Goal: Task Accomplishment & Management: Complete application form

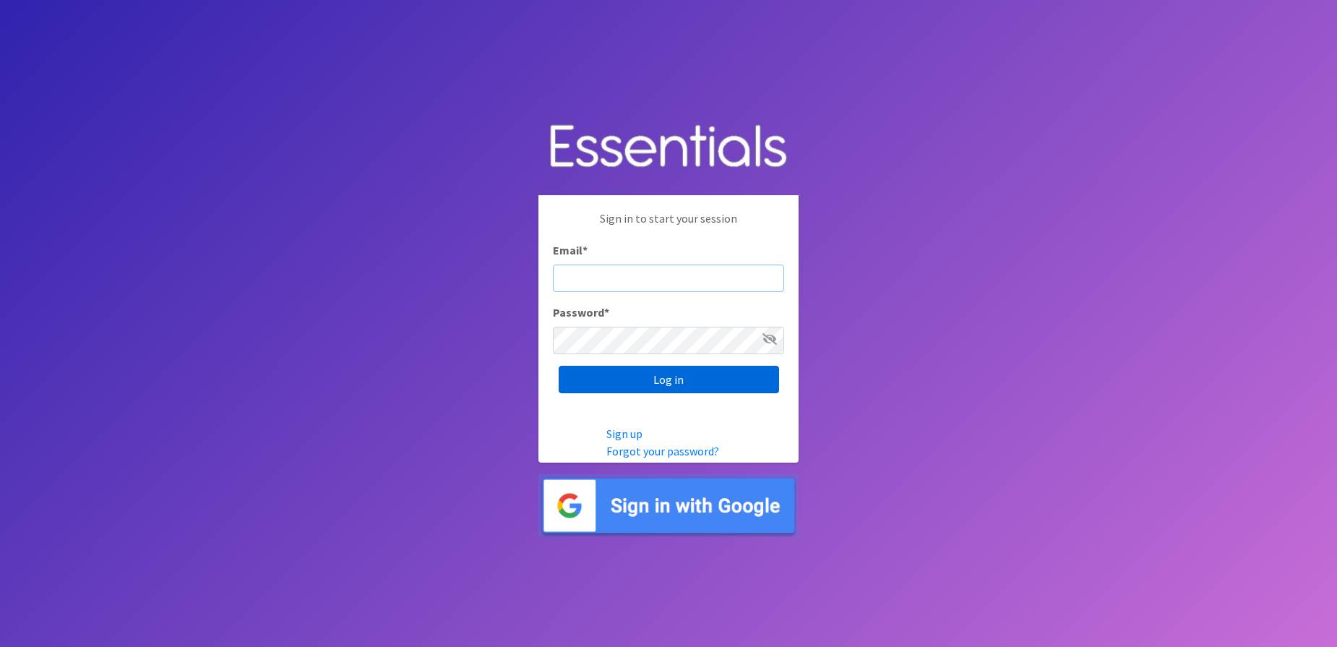
type input "[EMAIL_ADDRESS][DOMAIN_NAME]"
click at [690, 376] on input "Log in" at bounding box center [669, 379] width 220 height 27
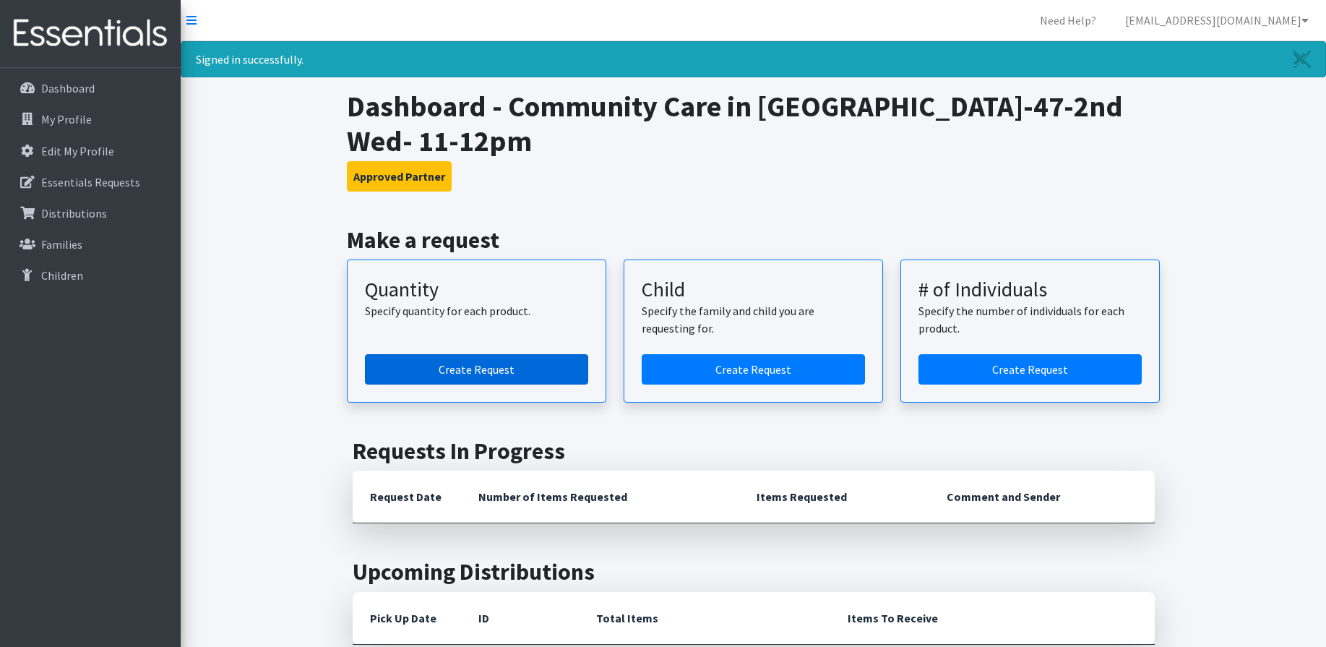
click at [499, 377] on link "Create Request" at bounding box center [476, 369] width 223 height 30
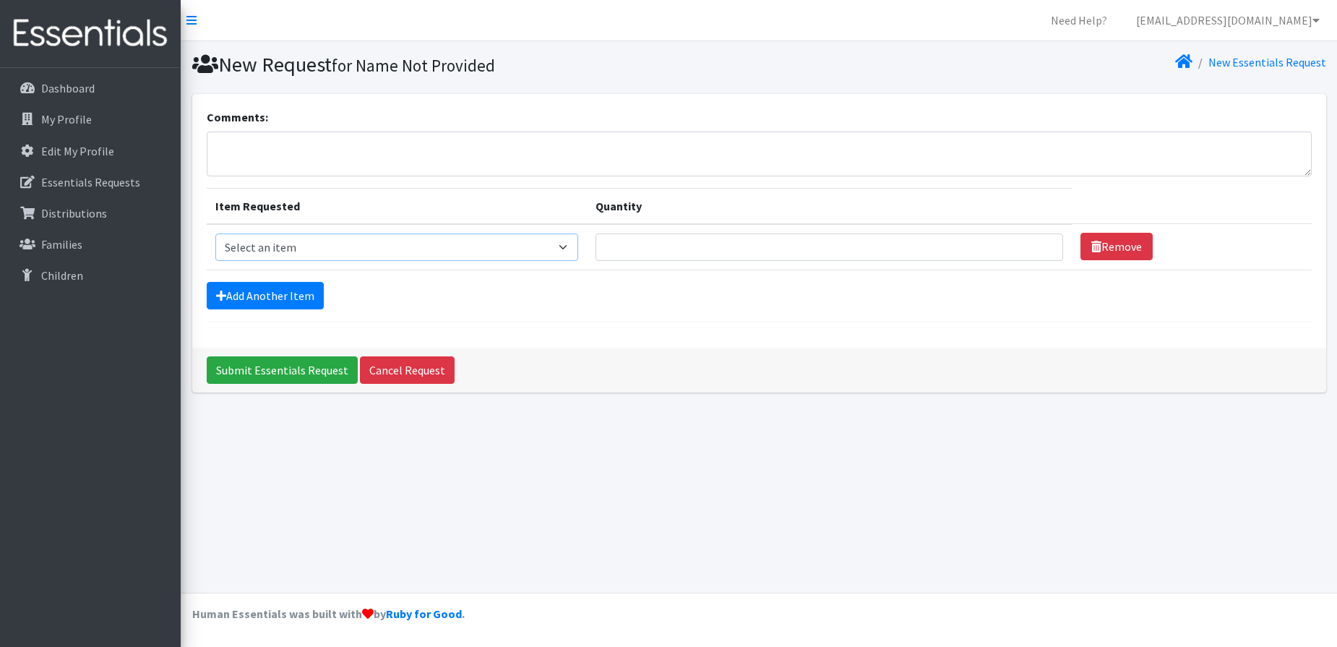
click at [392, 248] on select "Select an item Kids (Newborn) Kids (Size 1) Kids (Size 2) Kids (Size 3) Kids (S…" at bounding box center [397, 246] width 364 height 27
select select "3393"
click at [215, 233] on select "Select an item Kids (Newborn) Kids (Size 1) Kids (Size 2) Kids (Size 3) Kids (S…" at bounding box center [397, 246] width 364 height 27
click at [778, 246] on input "Quantity" at bounding box center [830, 246] width 468 height 27
click at [1034, 242] on input "1" at bounding box center [830, 246] width 468 height 27
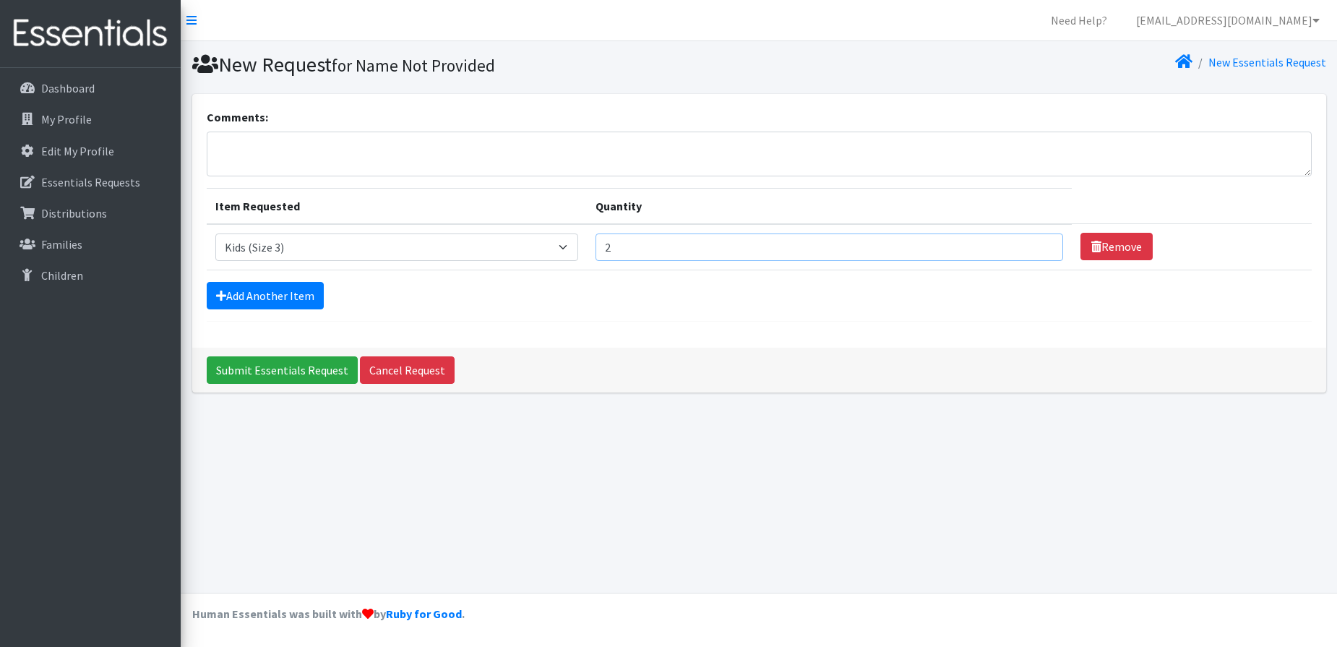
click at [1034, 242] on input "2" at bounding box center [830, 246] width 468 height 27
click at [1034, 242] on input "3" at bounding box center [830, 246] width 468 height 27
click at [1034, 242] on input "4" at bounding box center [830, 246] width 468 height 27
click at [1034, 242] on input "5" at bounding box center [830, 246] width 468 height 27
click at [1034, 242] on input "6" at bounding box center [830, 246] width 468 height 27
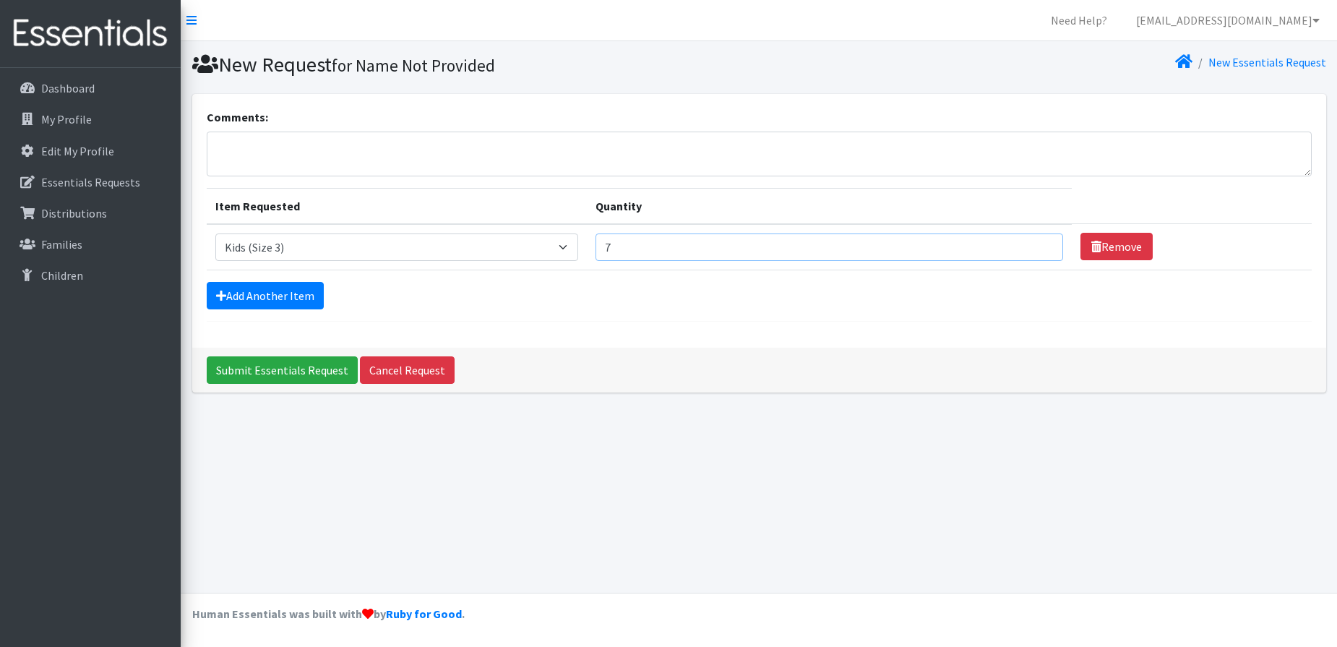
click at [1034, 242] on input "7" at bounding box center [830, 246] width 468 height 27
click at [1034, 242] on input "8" at bounding box center [830, 246] width 468 height 27
click at [1034, 242] on input "9" at bounding box center [830, 246] width 468 height 27
click at [1034, 242] on input "10" at bounding box center [830, 246] width 468 height 27
click at [1034, 242] on input "11" at bounding box center [830, 246] width 468 height 27
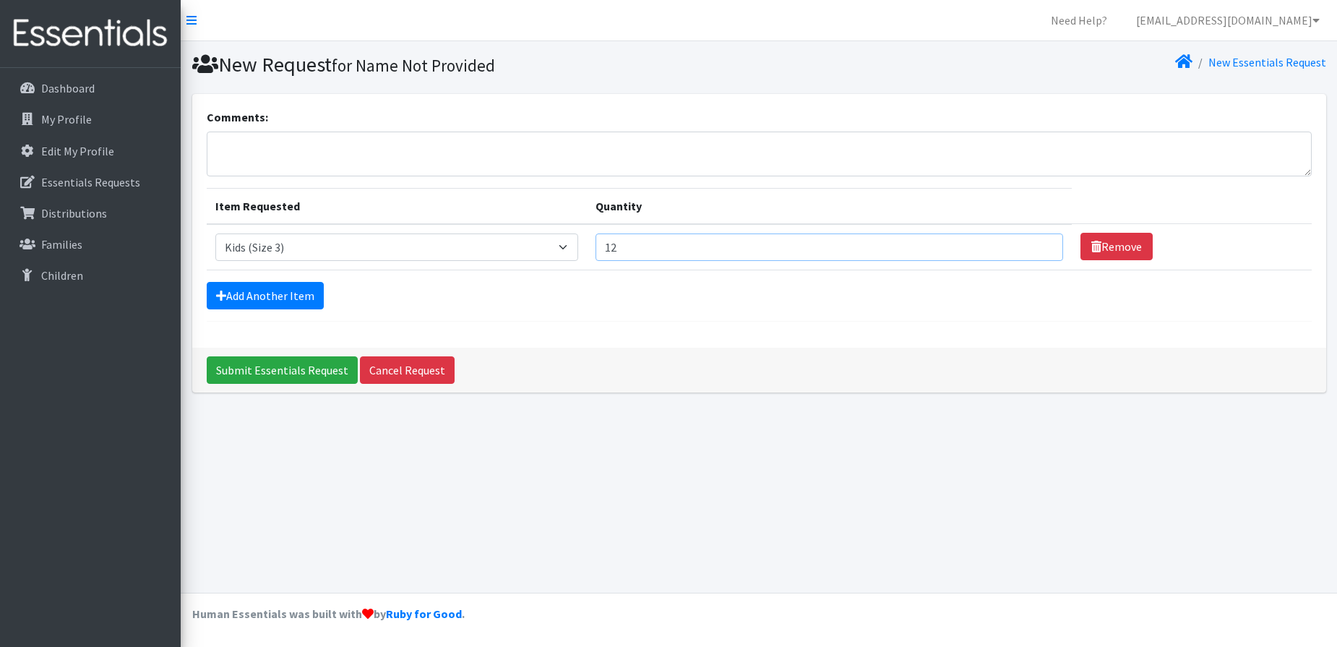
click at [1034, 242] on input "12" at bounding box center [830, 246] width 468 height 27
click at [1034, 242] on input "13" at bounding box center [830, 246] width 468 height 27
click at [1034, 242] on input "14" at bounding box center [830, 246] width 468 height 27
type input "15"
click at [1034, 242] on input "15" at bounding box center [830, 246] width 468 height 27
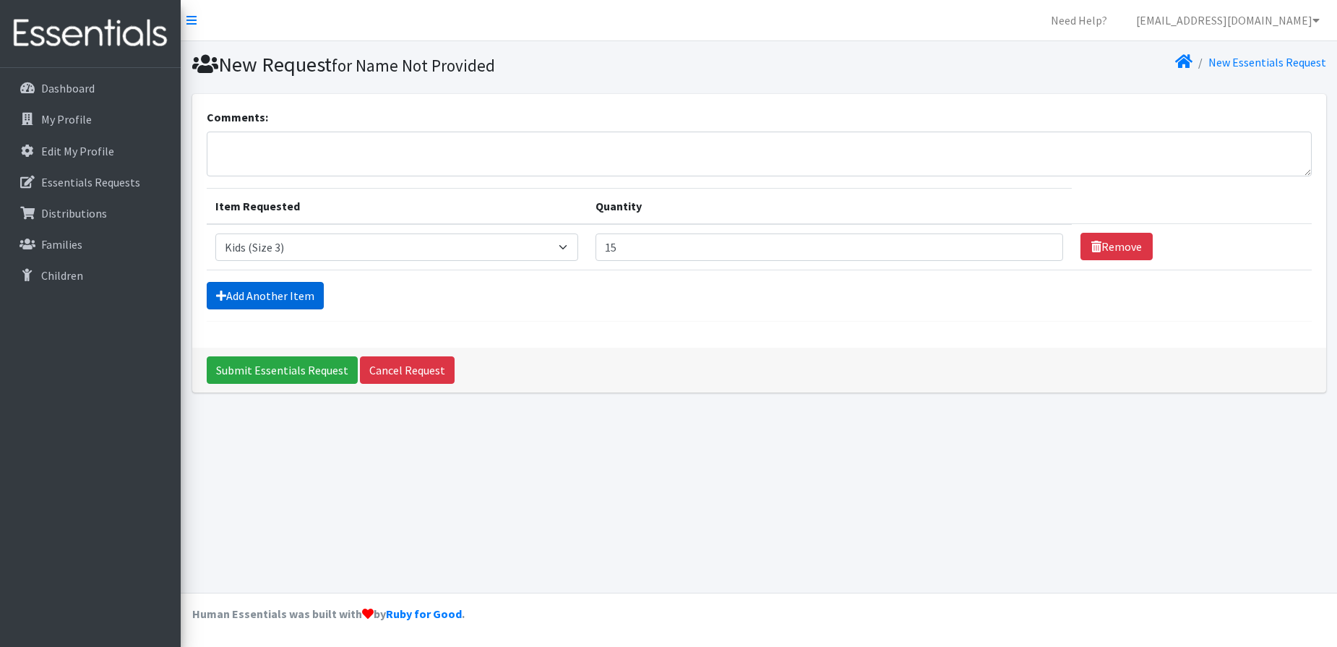
click at [244, 294] on link "Add Another Item" at bounding box center [265, 295] width 117 height 27
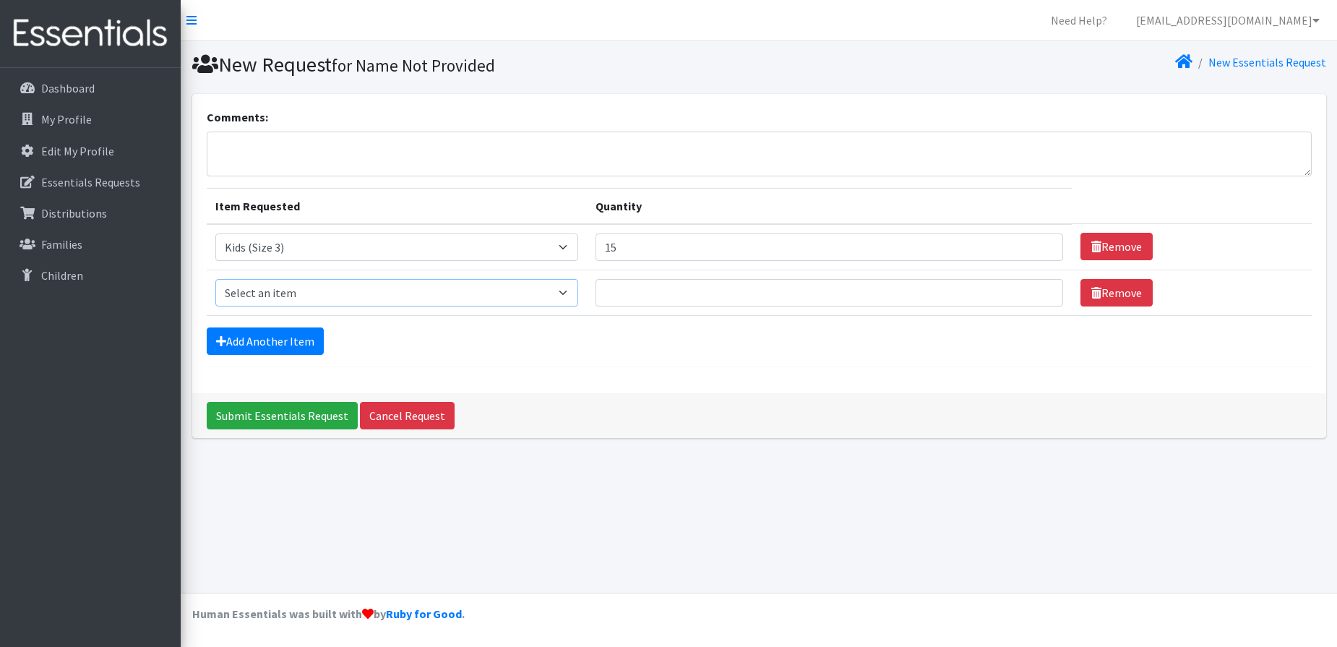
click at [262, 289] on select "Select an item Kids (Newborn) Kids (Size 1) Kids (Size 2) Kids (Size 3) Kids (S…" at bounding box center [397, 292] width 364 height 27
select select "3407"
click at [215, 279] on select "Select an item Kids (Newborn) Kids (Size 1) Kids (Size 2) Kids (Size 3) Kids (S…" at bounding box center [397, 292] width 364 height 27
click at [1031, 286] on input "1" at bounding box center [830, 292] width 468 height 27
click at [1031, 286] on input "2" at bounding box center [830, 292] width 468 height 27
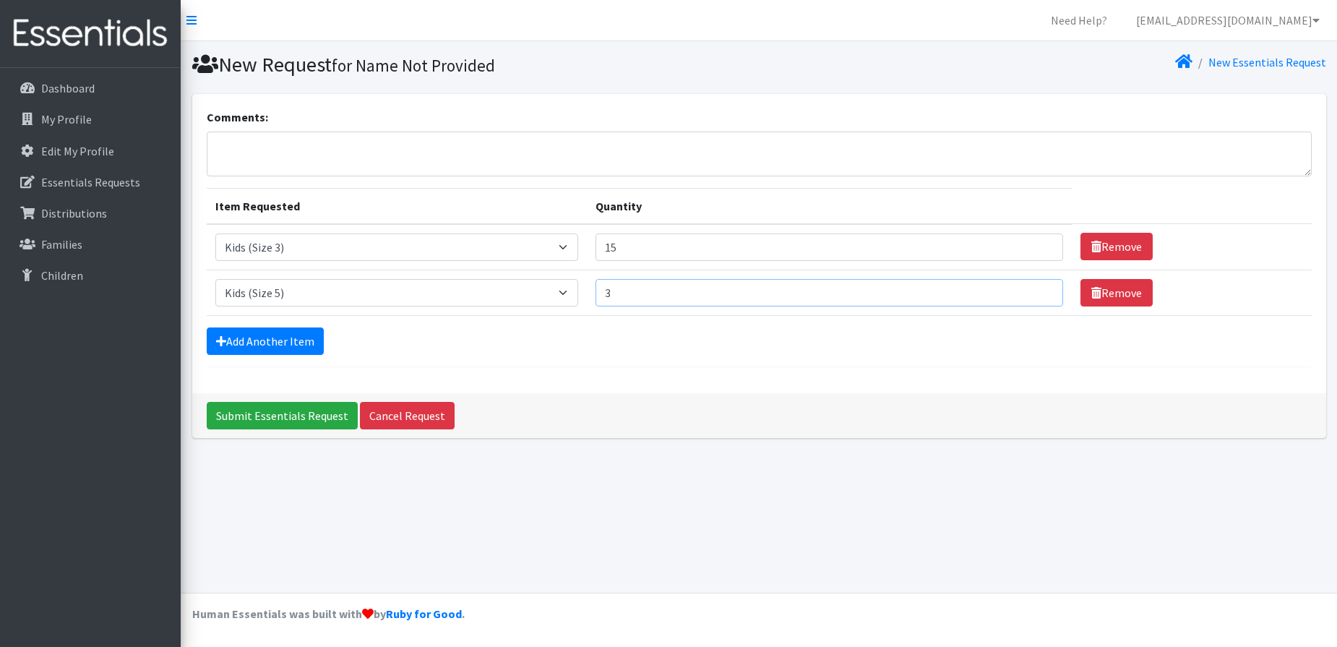
click at [1032, 286] on input "3" at bounding box center [830, 292] width 468 height 27
click at [1032, 286] on input "4" at bounding box center [830, 292] width 468 height 27
type input "5"
click at [1032, 286] on input "5" at bounding box center [830, 292] width 468 height 27
click at [280, 335] on link "Add Another Item" at bounding box center [265, 340] width 117 height 27
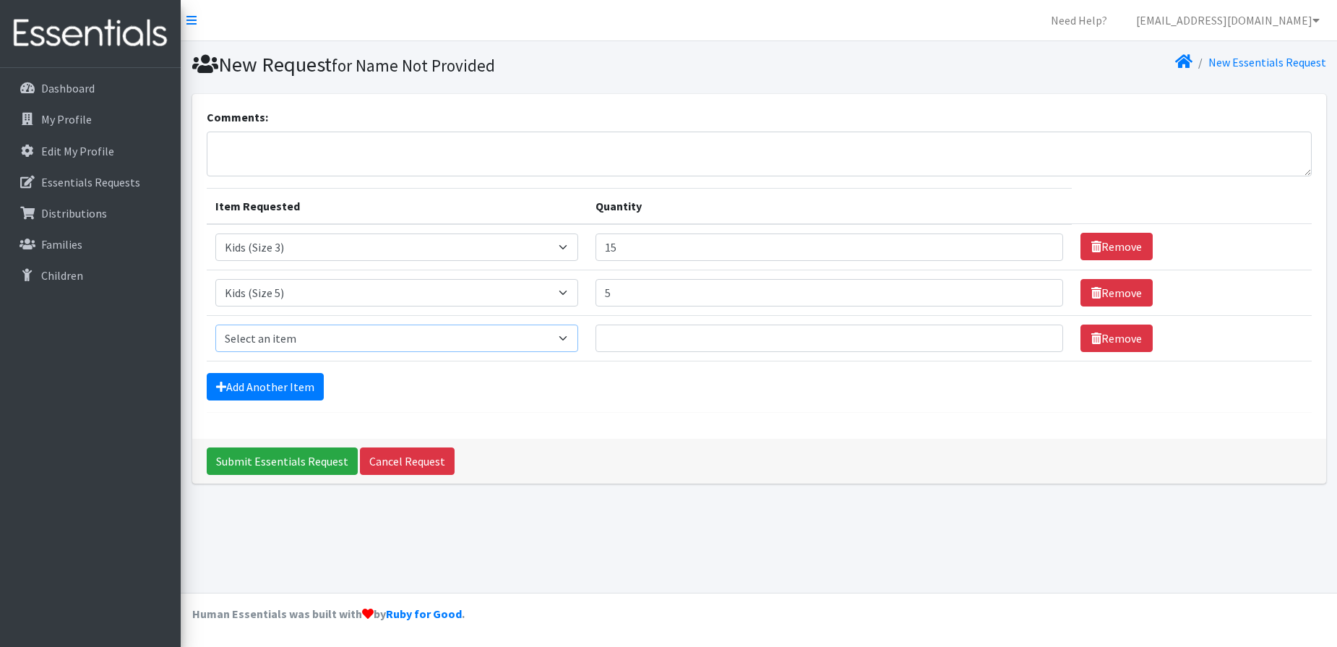
click at [309, 343] on select "Select an item Kids (Newborn) Kids (Size 1) Kids (Size 2) Kids (Size 3) Kids (S…" at bounding box center [397, 338] width 364 height 27
select select "3394"
click at [215, 325] on select "Select an item Kids (Newborn) Kids (Size 1) Kids (Size 2) Kids (Size 3) Kids (S…" at bounding box center [397, 338] width 364 height 27
click at [1035, 334] on input "1" at bounding box center [830, 338] width 468 height 27
click at [1035, 334] on input "2" at bounding box center [830, 338] width 468 height 27
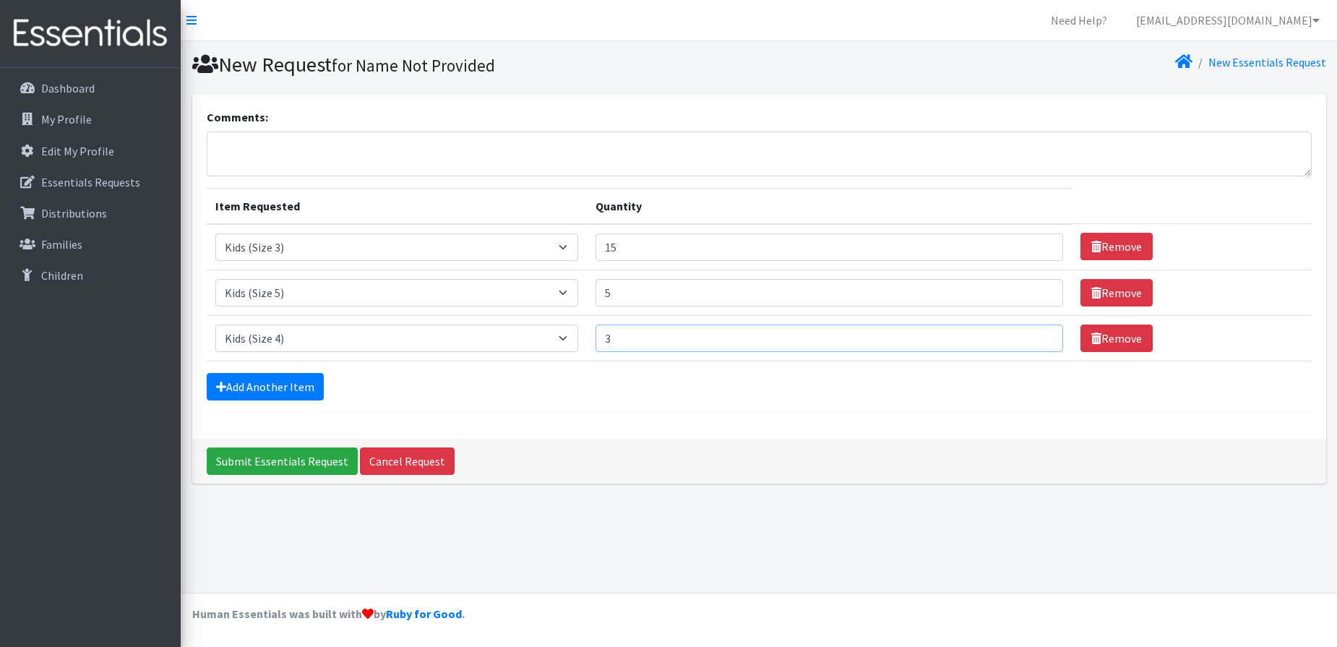
click at [1035, 334] on input "3" at bounding box center [830, 338] width 468 height 27
click at [1034, 334] on input "4" at bounding box center [830, 338] width 468 height 27
type input "5"
click at [1034, 334] on input "5" at bounding box center [830, 338] width 468 height 27
click at [290, 387] on link "Add Another Item" at bounding box center [265, 386] width 117 height 27
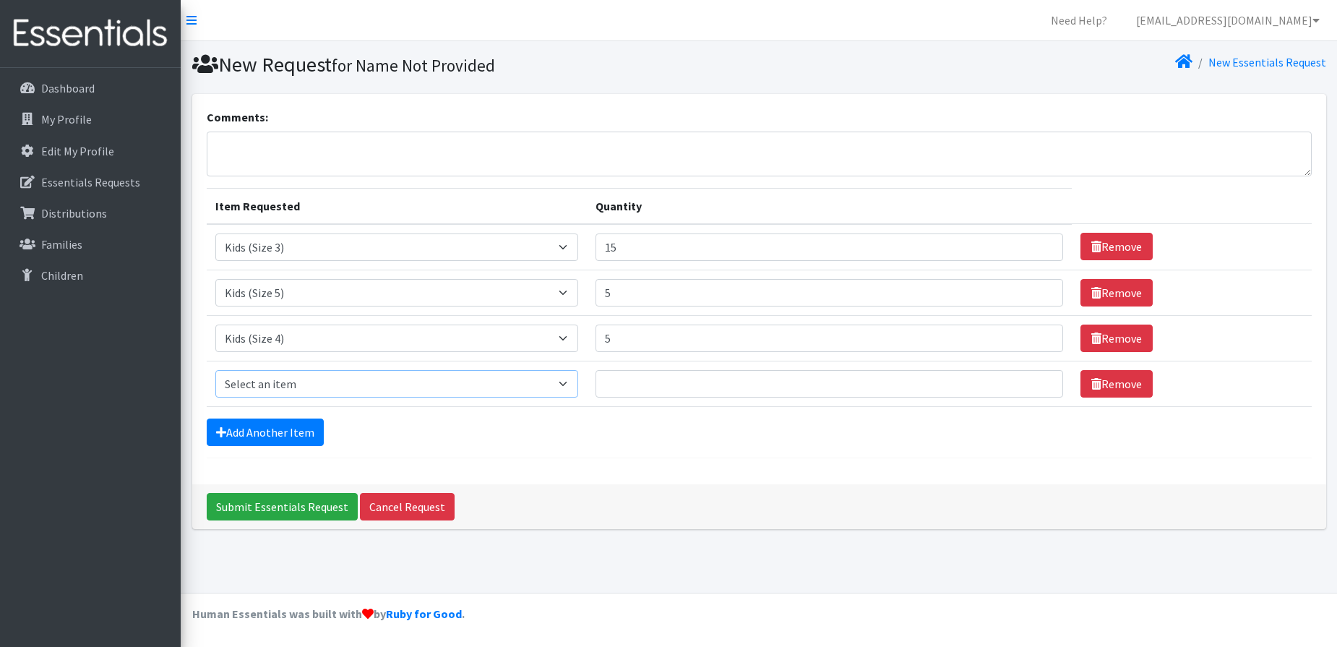
click at [570, 382] on select "Select an item Kids (Newborn) Kids (Size 1) Kids (Size 2) Kids (Size 3) Kids (S…" at bounding box center [397, 383] width 364 height 27
select select "3420"
click at [215, 370] on select "Select an item Kids (Newborn) Kids (Size 1) Kids (Size 2) Kids (Size 3) Kids (S…" at bounding box center [397, 383] width 364 height 27
click at [1036, 380] on input "1" at bounding box center [830, 383] width 468 height 27
click at [1036, 380] on input "2" at bounding box center [830, 383] width 468 height 27
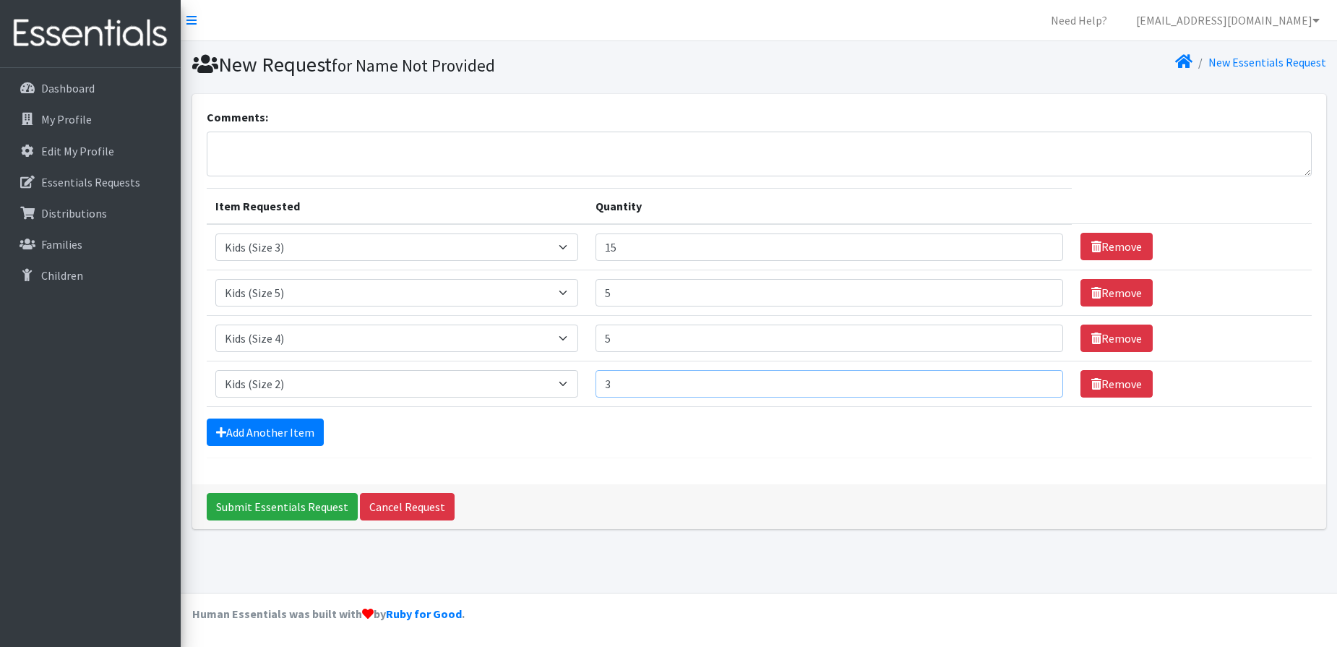
click at [1036, 380] on input "3" at bounding box center [830, 383] width 468 height 27
click at [1036, 380] on input "4" at bounding box center [830, 383] width 468 height 27
type input "5"
click at [1036, 380] on input "5" at bounding box center [830, 383] width 468 height 27
click at [276, 430] on link "Add Another Item" at bounding box center [265, 431] width 117 height 27
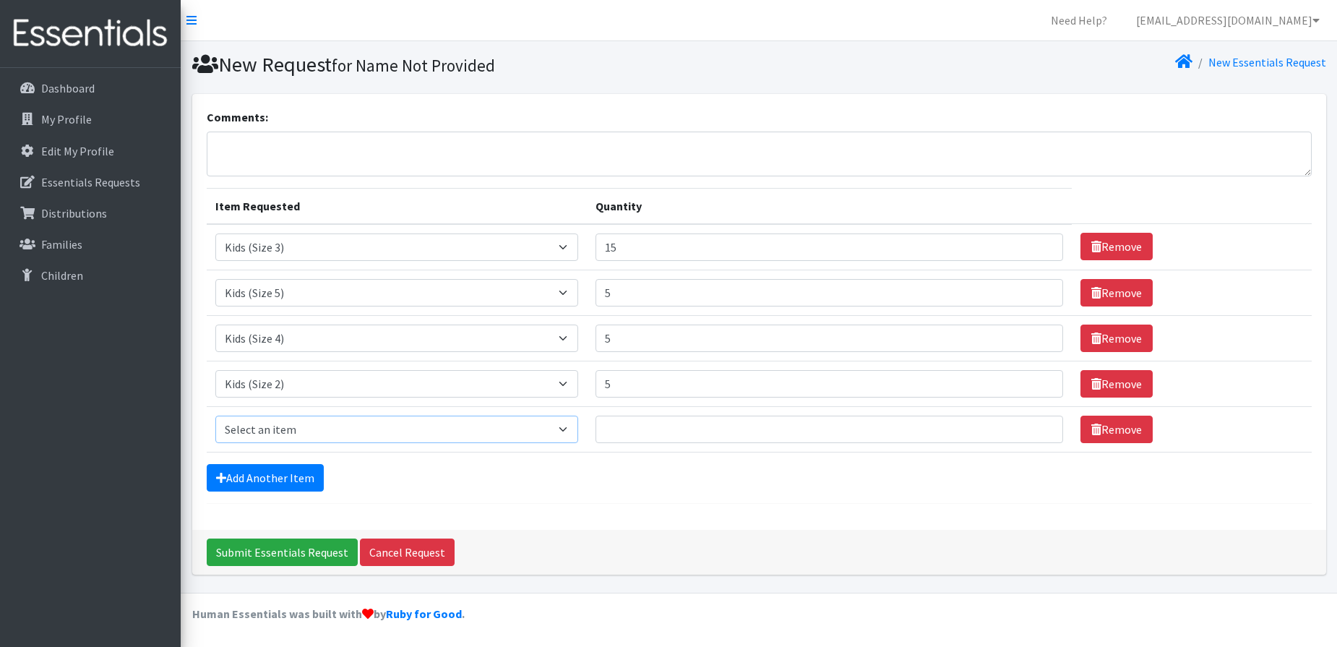
click at [281, 429] on select "Select an item Kids (Newborn) Kids (Size 1) Kids (Size 2) Kids (Size 3) Kids (S…" at bounding box center [397, 429] width 364 height 27
select select "3408"
click at [215, 416] on select "Select an item Kids (Newborn) Kids (Size 1) Kids (Size 2) Kids (Size 3) Kids (S…" at bounding box center [397, 429] width 364 height 27
click at [1034, 424] on input "1" at bounding box center [830, 429] width 468 height 27
click at [1034, 424] on input "2" at bounding box center [830, 429] width 468 height 27
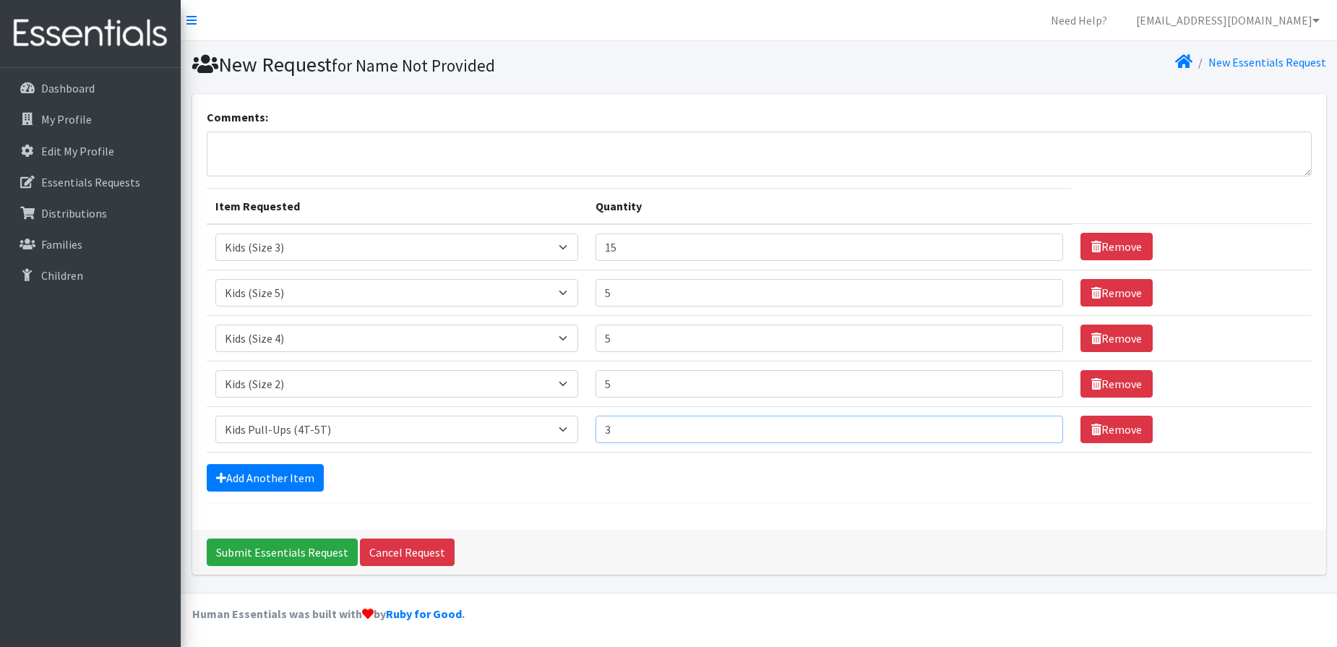
click at [1034, 424] on input "3" at bounding box center [830, 429] width 468 height 27
click at [1034, 424] on input "4" at bounding box center [830, 429] width 468 height 27
type input "5"
click at [1034, 424] on input "5" at bounding box center [830, 429] width 468 height 27
click at [1034, 244] on input "16" at bounding box center [830, 246] width 468 height 27
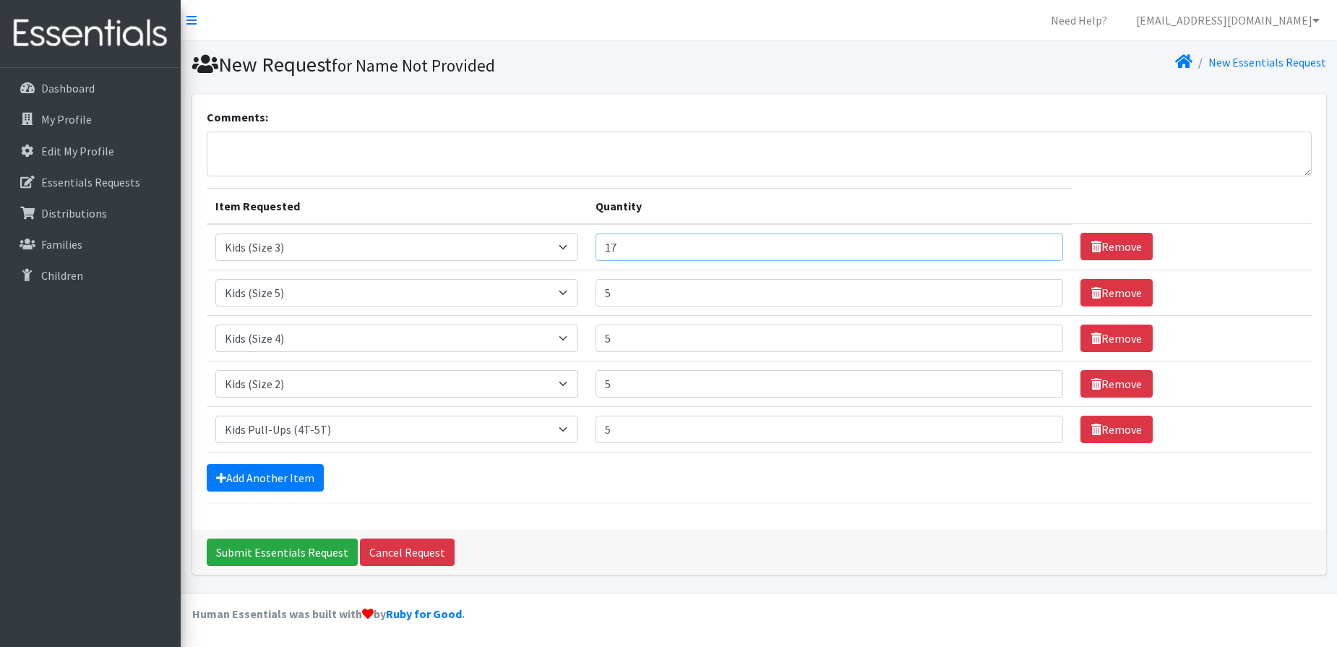
click at [1034, 244] on input "17" at bounding box center [830, 246] width 468 height 27
click at [1034, 244] on input "18" at bounding box center [830, 246] width 468 height 27
click at [1034, 244] on input "19" at bounding box center [830, 246] width 468 height 27
type input "20"
click at [1034, 244] on input "20" at bounding box center [830, 246] width 468 height 27
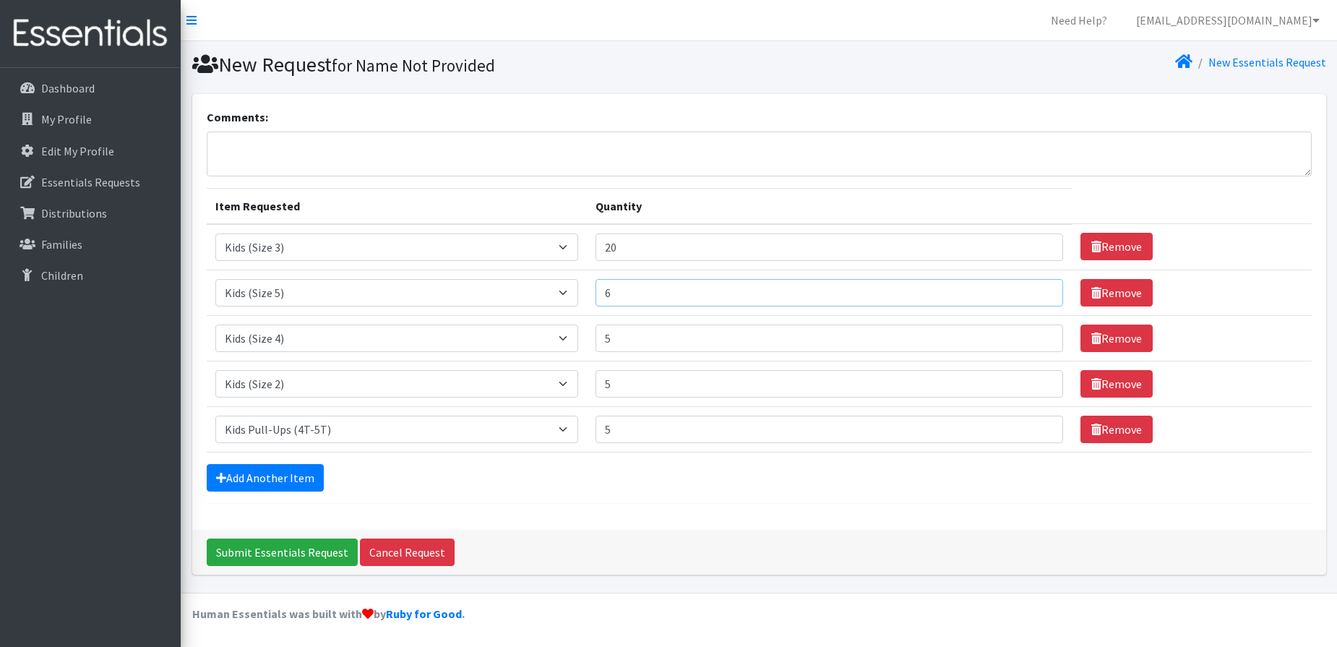
click at [1034, 292] on input "6" at bounding box center [830, 292] width 468 height 27
click at [1034, 289] on input "7" at bounding box center [830, 292] width 468 height 27
click at [1034, 289] on input "8" at bounding box center [830, 292] width 468 height 27
click at [1034, 289] on input "9" at bounding box center [830, 292] width 468 height 27
type input "10"
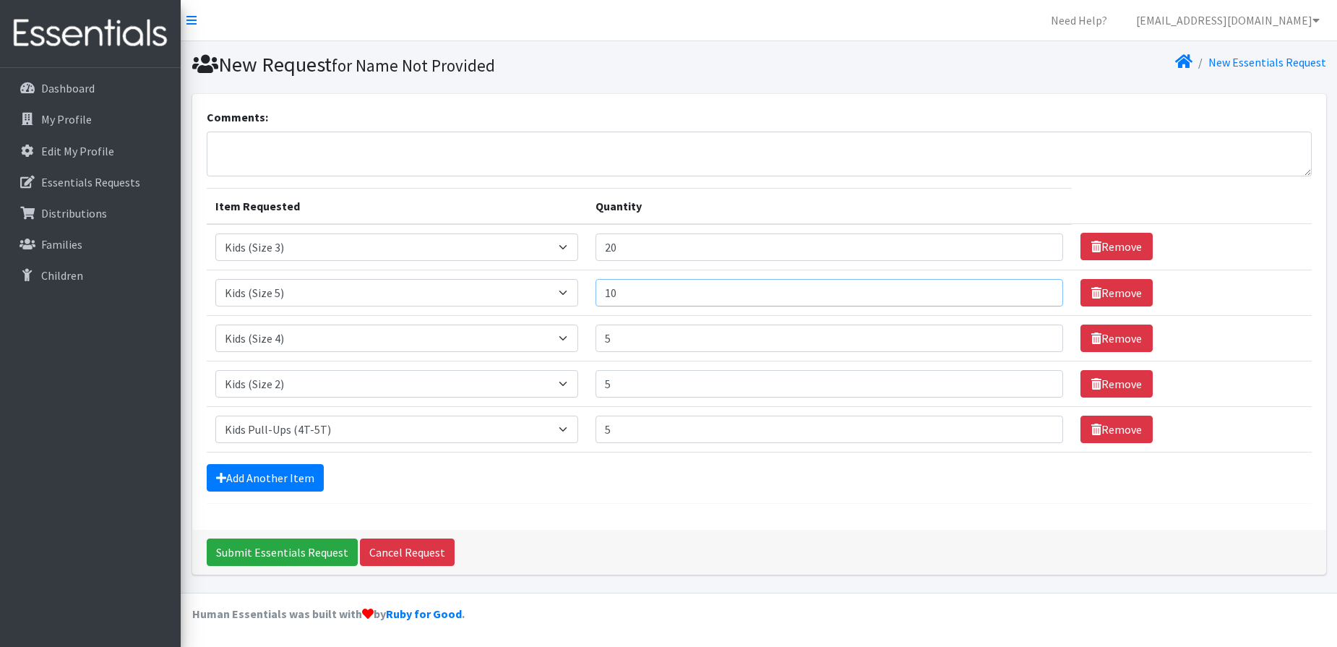
click at [1034, 289] on input "10" at bounding box center [830, 292] width 468 height 27
click at [1037, 331] on input "6" at bounding box center [830, 338] width 468 height 27
click at [1034, 331] on input "7" at bounding box center [830, 338] width 468 height 27
click at [1034, 331] on input "8" at bounding box center [830, 338] width 468 height 27
click at [1034, 331] on input "9" at bounding box center [830, 338] width 468 height 27
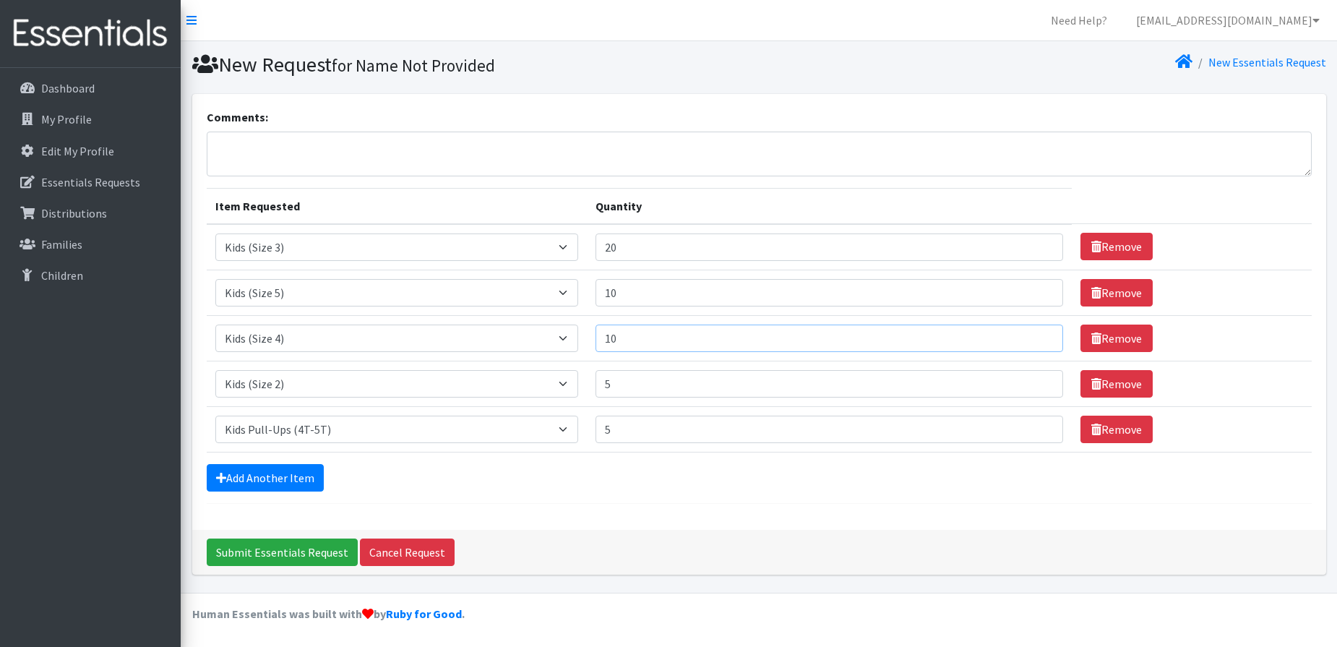
type input "10"
click at [1034, 331] on input "10" at bounding box center [830, 338] width 468 height 27
click at [243, 474] on link "Add Another Item" at bounding box center [265, 477] width 117 height 27
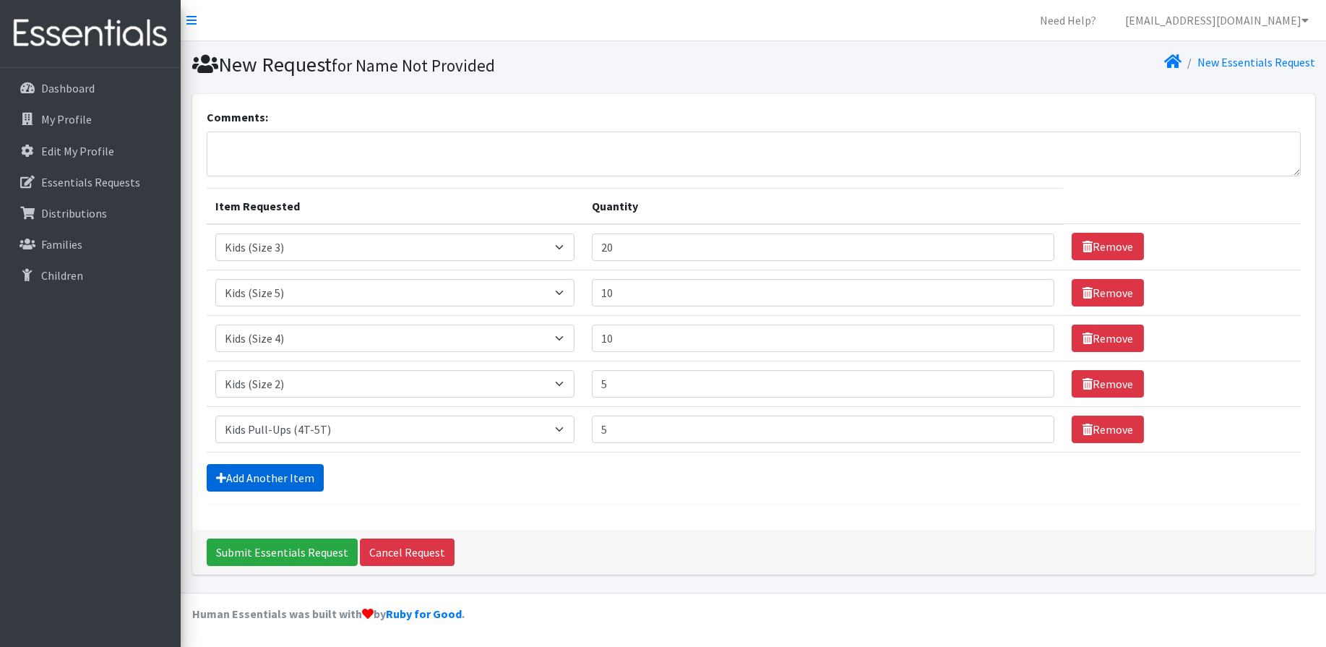
scroll to position [39, 0]
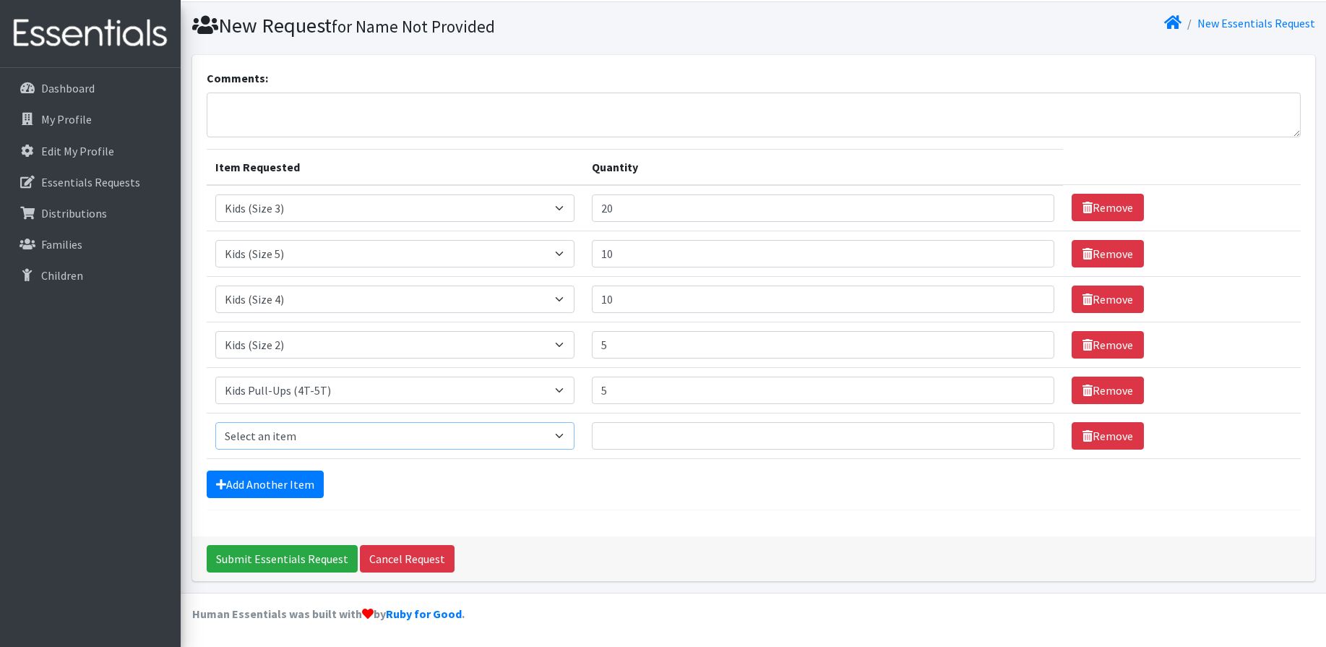
click at [259, 435] on select "Select an item Kids (Newborn) Kids (Size 1) Kids (Size 2) Kids (Size 3) Kids (S…" at bounding box center [394, 435] width 359 height 27
select select "3418"
click at [215, 422] on select "Select an item Kids (Newborn) Kids (Size 1) Kids (Size 2) Kids (Size 3) Kids (S…" at bounding box center [394, 435] width 359 height 27
click at [1026, 432] on input "1" at bounding box center [823, 435] width 463 height 27
click at [1025, 432] on input "2" at bounding box center [823, 435] width 463 height 27
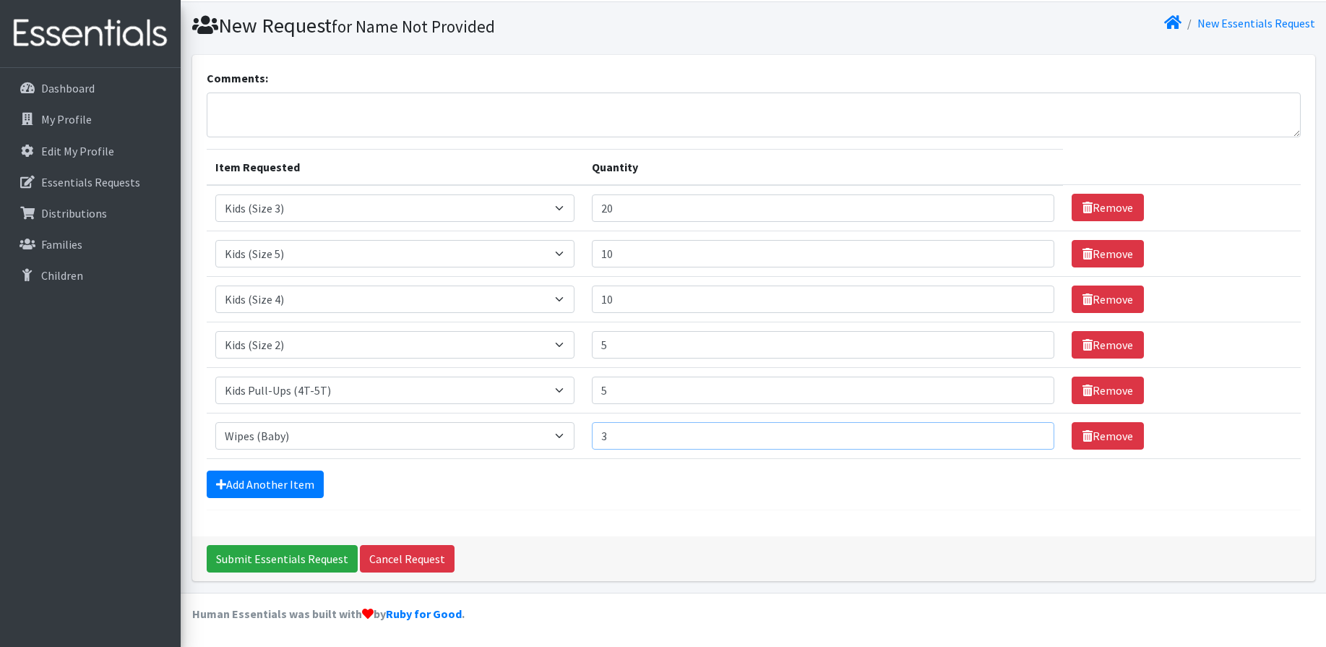
click at [1025, 432] on input "3" at bounding box center [823, 435] width 463 height 27
click at [1025, 432] on input "4" at bounding box center [823, 435] width 463 height 27
click at [1025, 432] on input "5" at bounding box center [823, 435] width 463 height 27
click at [1025, 432] on input "6" at bounding box center [823, 435] width 463 height 27
click at [1025, 432] on input "7" at bounding box center [823, 435] width 463 height 27
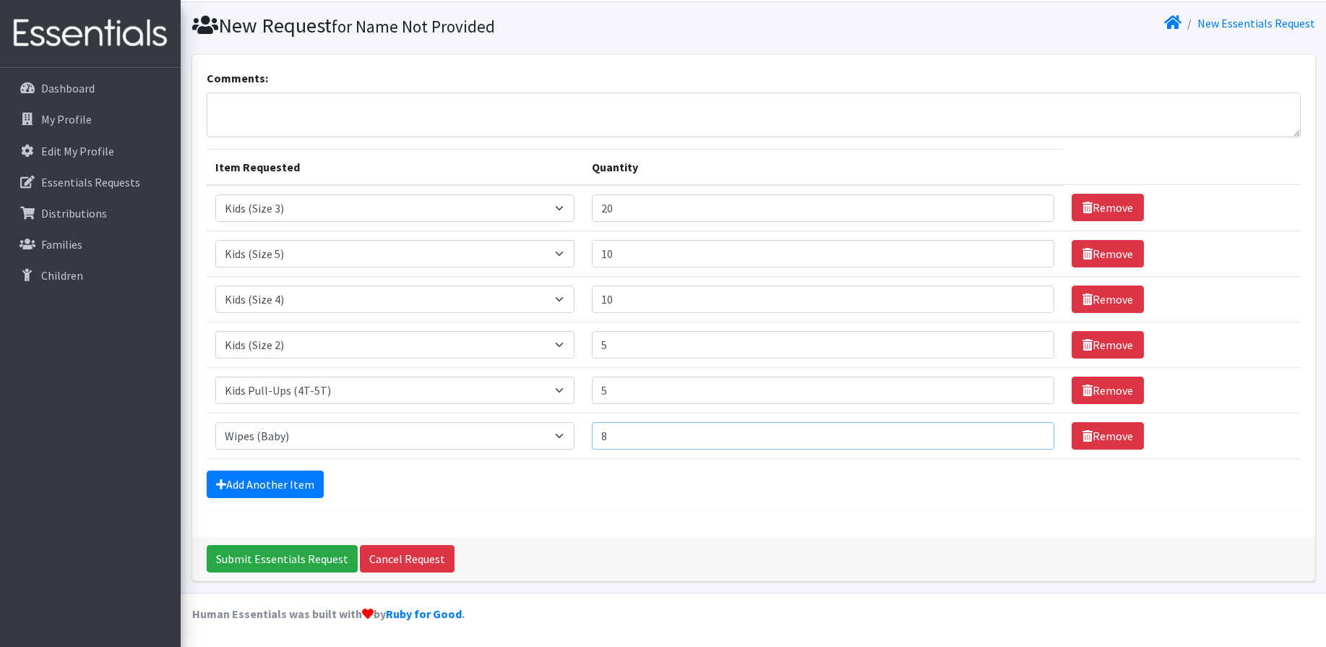
click at [1025, 432] on input "8" at bounding box center [823, 435] width 463 height 27
click at [1025, 432] on input "9" at bounding box center [823, 435] width 463 height 27
click at [1025, 432] on input "10" at bounding box center [823, 435] width 463 height 27
click at [1025, 432] on input "11" at bounding box center [823, 435] width 463 height 27
click at [1025, 432] on input "12" at bounding box center [823, 435] width 463 height 27
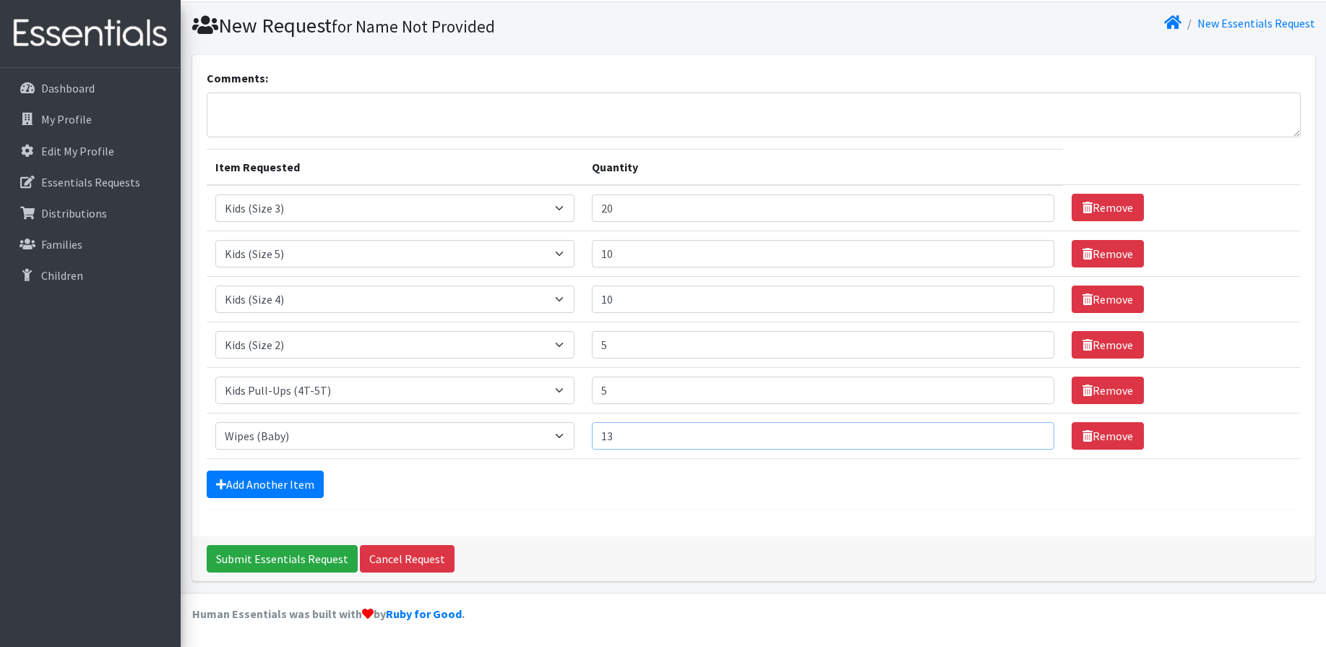
click at [1025, 432] on input "13" at bounding box center [823, 435] width 463 height 27
click at [1025, 432] on input "14" at bounding box center [823, 435] width 463 height 27
click at [1025, 432] on input "15" at bounding box center [823, 435] width 463 height 27
click at [1025, 432] on input "16" at bounding box center [823, 435] width 463 height 27
click at [1025, 432] on input "17" at bounding box center [823, 435] width 463 height 27
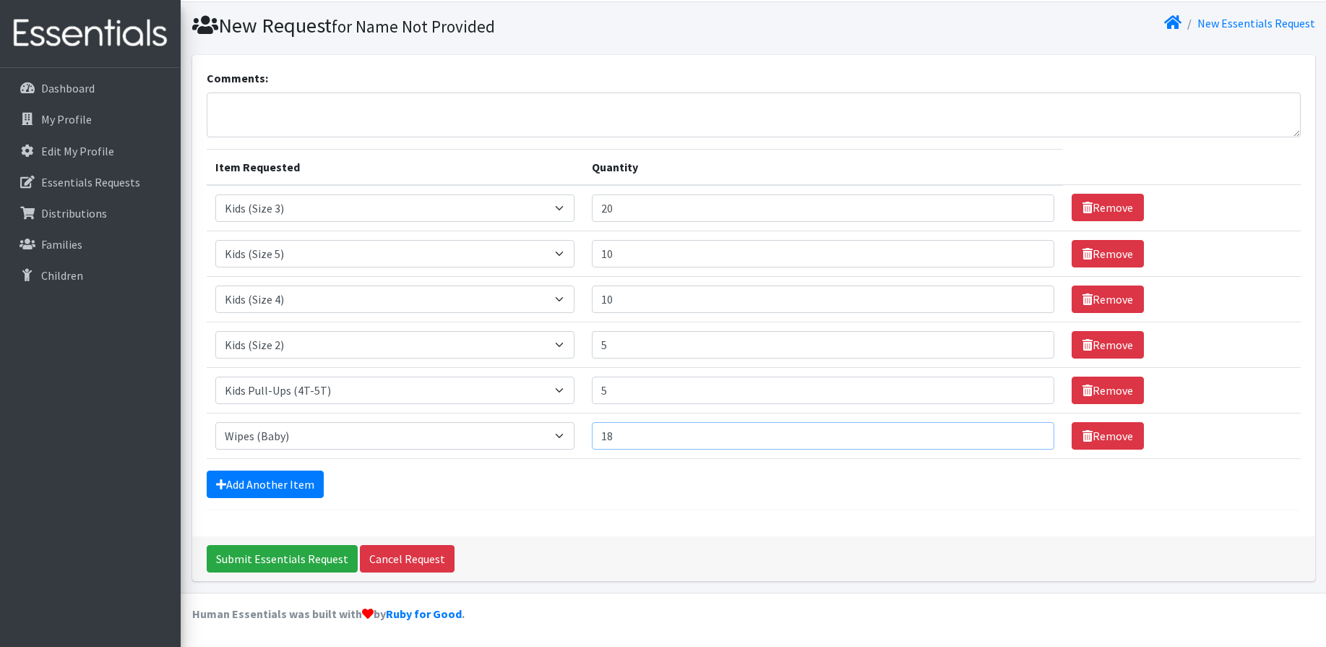
click at [1025, 432] on input "18" at bounding box center [823, 435] width 463 height 27
click at [1025, 432] on input "19" at bounding box center [823, 435] width 463 height 27
click at [1025, 432] on input "20" at bounding box center [823, 435] width 463 height 27
click at [1025, 432] on input "21" at bounding box center [823, 435] width 463 height 27
click at [1024, 432] on input "22" at bounding box center [823, 435] width 463 height 27
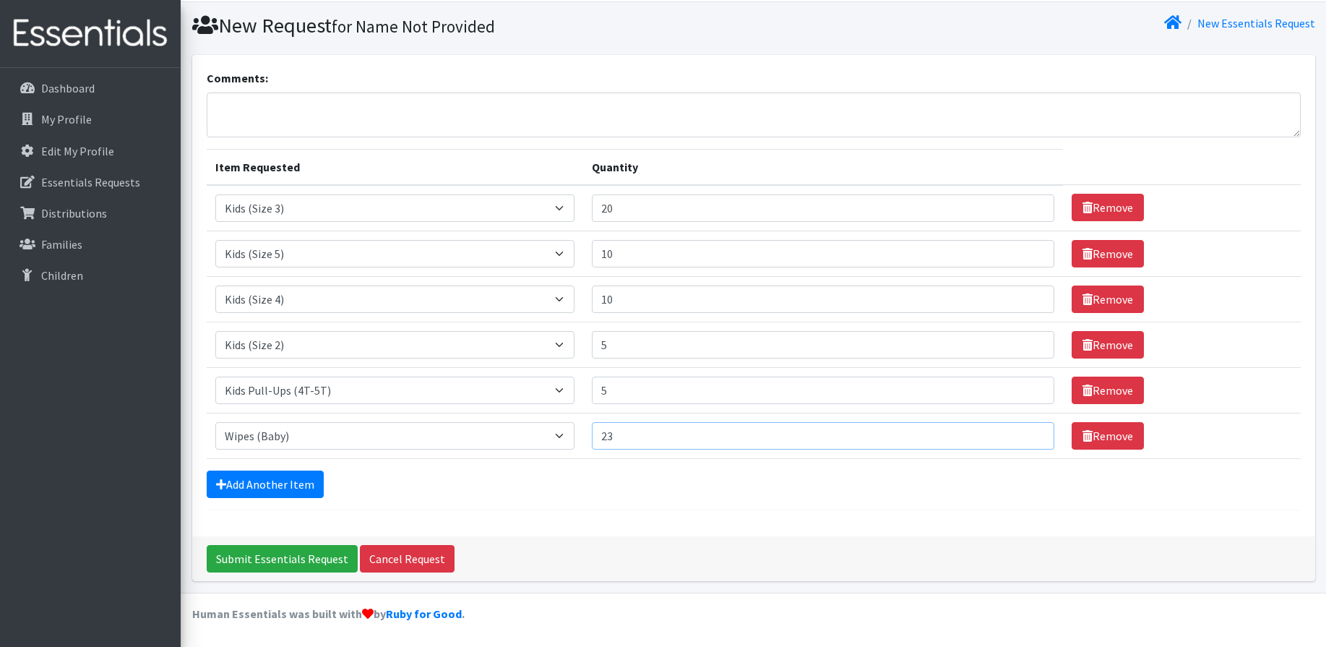
click at [1024, 432] on input "23" at bounding box center [823, 435] width 463 height 27
click at [1024, 432] on input "24" at bounding box center [823, 435] width 463 height 27
type input "25"
click at [1024, 432] on input "25" at bounding box center [823, 435] width 463 height 27
click at [312, 560] on input "Submit Essentials Request" at bounding box center [282, 558] width 151 height 27
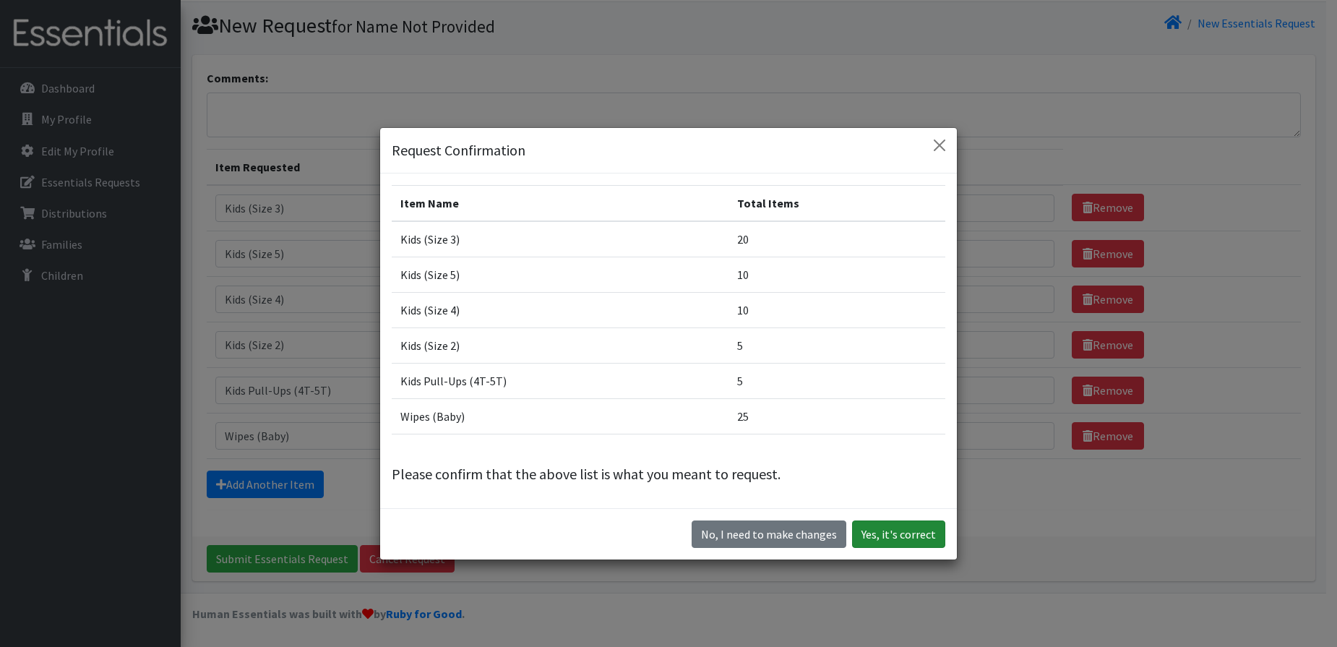
click at [885, 533] on button "Yes, it's correct" at bounding box center [898, 533] width 93 height 27
